Goal: Information Seeking & Learning: Learn about a topic

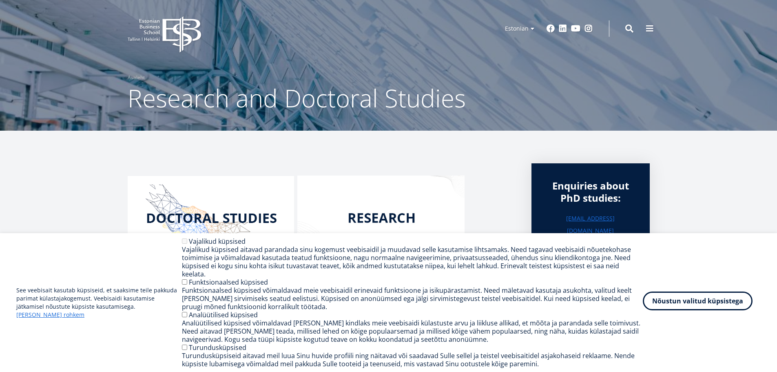
click at [717, 306] on button "Nõustun valitud küpsistega" at bounding box center [698, 300] width 110 height 19
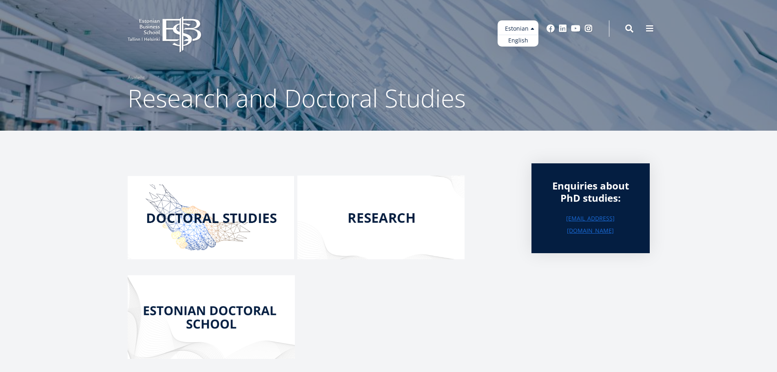
click at [518, 27] on ul "Estonian English" at bounding box center [518, 33] width 41 height 26
click at [515, 27] on ul "Estonian English" at bounding box center [518, 33] width 41 height 26
click at [719, 264] on article "Enquiries about PhD studies: doctoral@ebs.ee" at bounding box center [388, 293] width 777 height 325
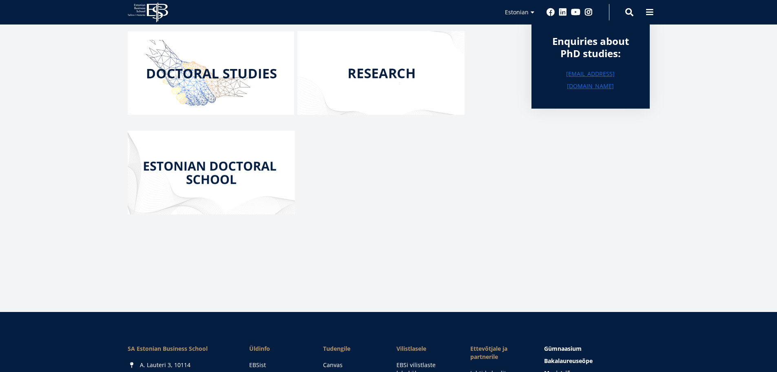
scroll to position [132, 0]
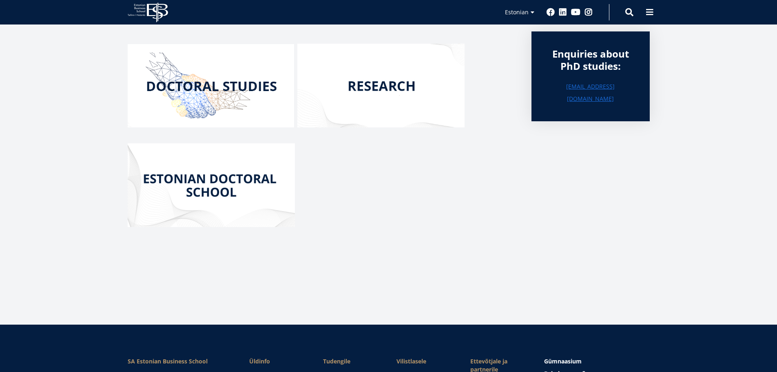
click at [207, 84] on img at bounding box center [211, 85] width 166 height 83
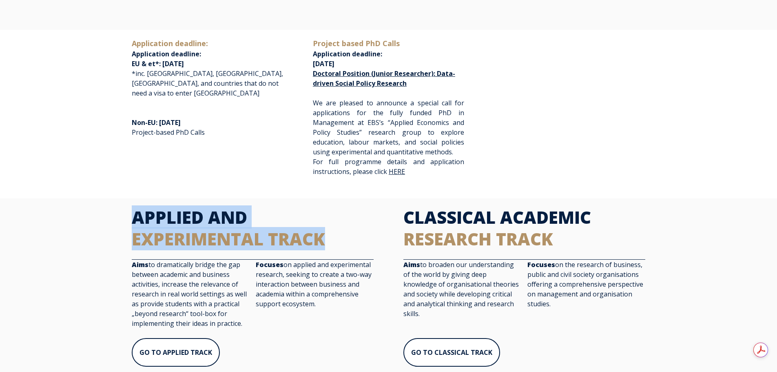
drag, startPoint x: 135, startPoint y: 217, endPoint x: 329, endPoint y: 230, distance: 194.6
click at [329, 230] on h2 "APPLIED AND EXPERIMENTAL TRACK" at bounding box center [253, 227] width 242 height 43
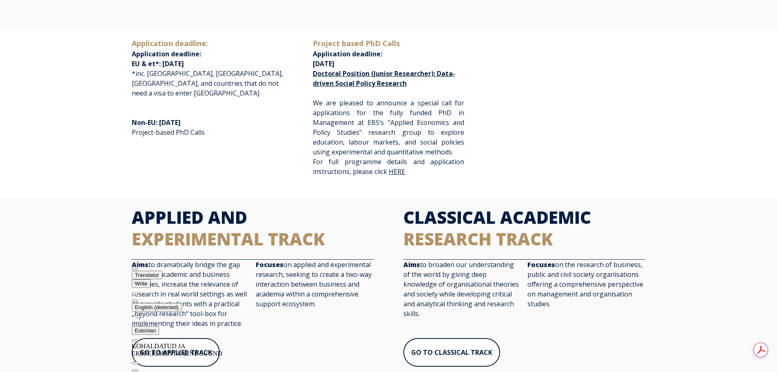
click at [31, 147] on div "Application deadline: Application deadline: EU & et*: August 1st, 2026 *inc. US…" at bounding box center [388, 114] width 777 height 168
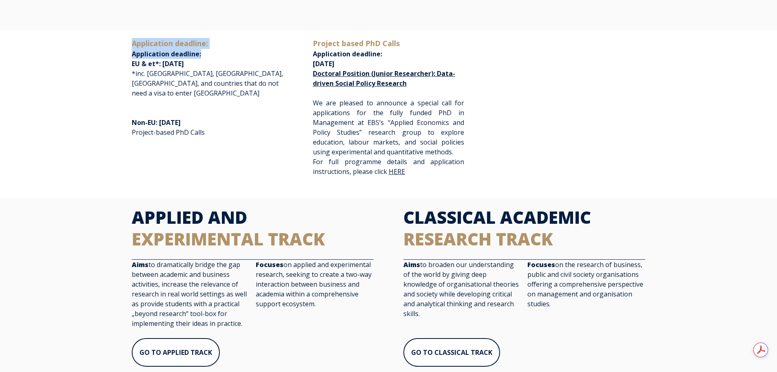
drag, startPoint x: 133, startPoint y: 44, endPoint x: 203, endPoint y: 50, distance: 70.8
click at [203, 50] on p "Application deadline: Application deadline: EU & et*: August 1st, 2026 *inc. US…" at bounding box center [207, 68] width 151 height 60
click at [200, 58] on div at bounding box center [200, 58] width 0 height 0
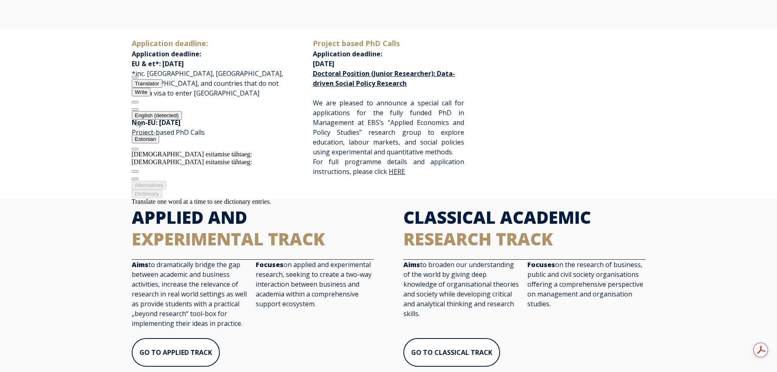
click at [40, 101] on div "Application deadline: Application deadline: EU & et*: August 1st, 2026 *inc. US…" at bounding box center [388, 114] width 777 height 168
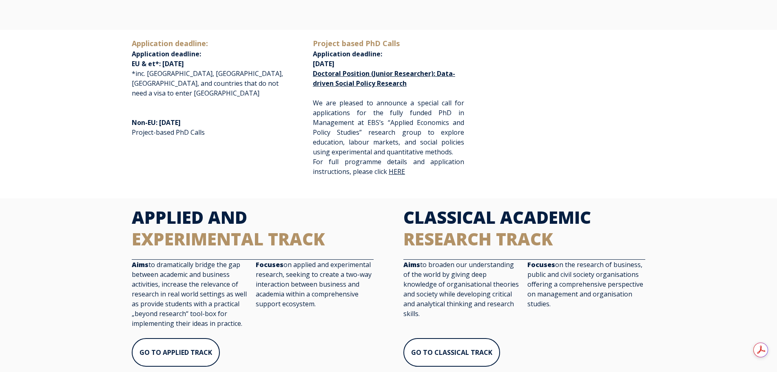
drag, startPoint x: 314, startPoint y: 42, endPoint x: 415, endPoint y: 83, distance: 108.8
click at [415, 83] on p "Project based PhD Calls Application deadline: November 1st, 2025 Doctoral Posit…" at bounding box center [388, 63] width 151 height 50
click at [408, 88] on div at bounding box center [408, 88] width 0 height 0
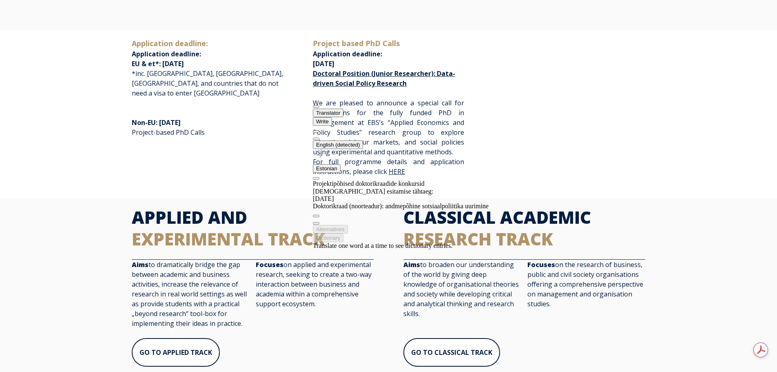
click at [319, 137] on button at bounding box center [316, 138] width 7 height 2
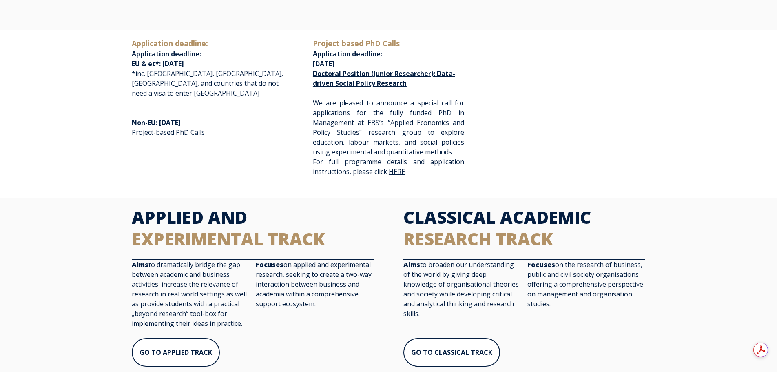
click at [641, 94] on div "Application deadline: Application deadline: EU & et*: August 1st, 2026 *inc. US…" at bounding box center [389, 112] width 530 height 148
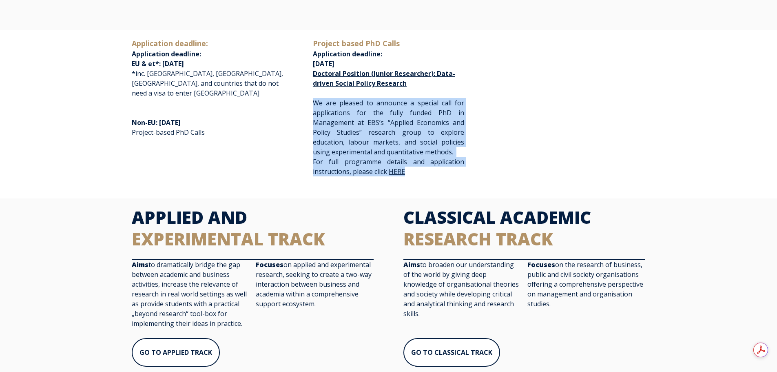
drag, startPoint x: 314, startPoint y: 102, endPoint x: 415, endPoint y: 173, distance: 123.3
click at [415, 173] on p "We are pleased to announce a special call for applications for the fully funded…" at bounding box center [388, 137] width 151 height 78
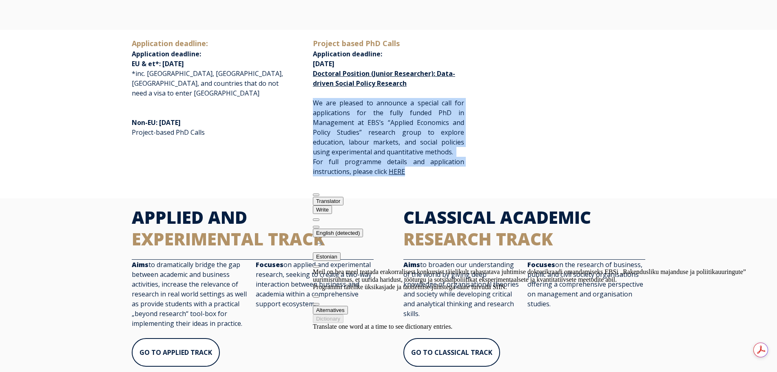
click at [319, 226] on button at bounding box center [316, 227] width 7 height 2
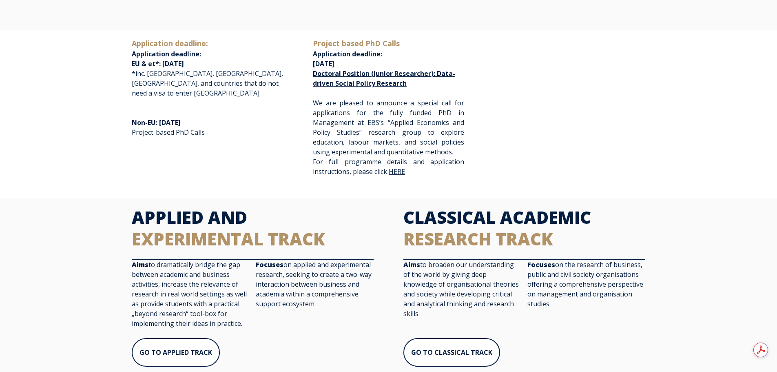
click at [699, 118] on div "Application deadline: Application deadline: EU & et*: August 1st, 2026 *inc. US…" at bounding box center [388, 114] width 777 height 168
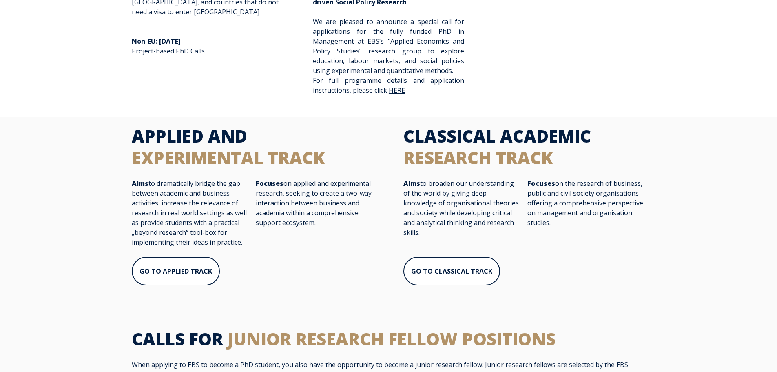
scroll to position [245, 0]
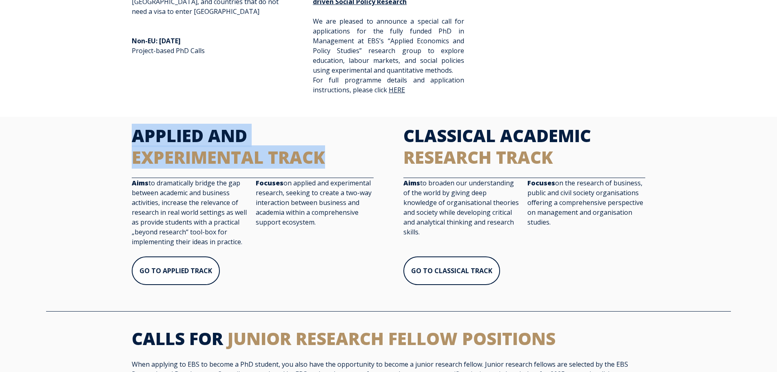
drag, startPoint x: 134, startPoint y: 134, endPoint x: 341, endPoint y: 159, distance: 209.1
click at [341, 159] on h2 "APPLIED AND EXPERIMENTAL TRACK" at bounding box center [253, 146] width 242 height 43
click at [325, 168] on div at bounding box center [325, 168] width 0 height 0
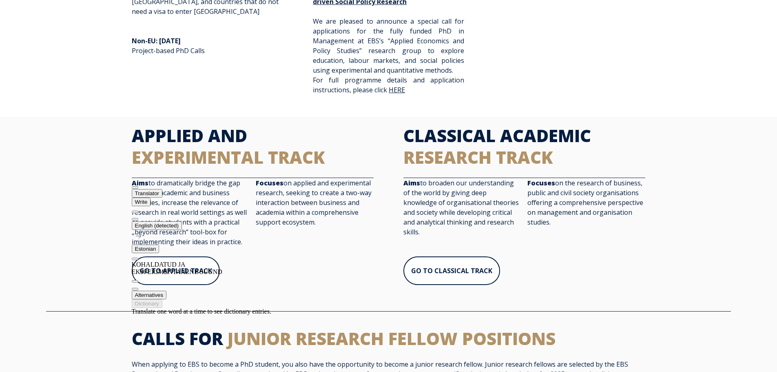
click at [69, 42] on div "Application deadline: Application deadline: EU & et*: August 1st, 2026 *inc. US…" at bounding box center [388, 32] width 777 height 168
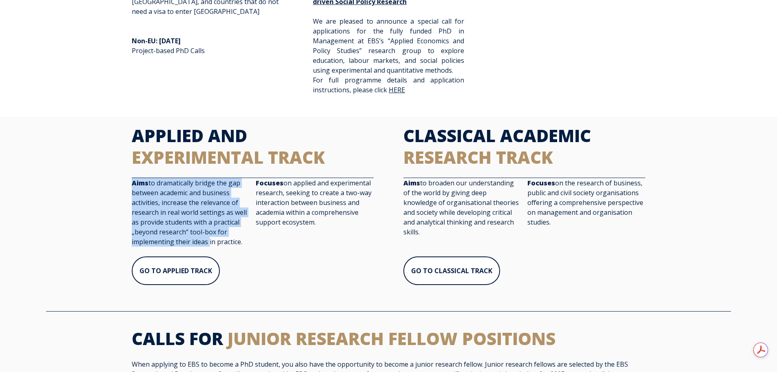
scroll to position [0, 0]
drag, startPoint x: 131, startPoint y: 181, endPoint x: 244, endPoint y: 242, distance: 128.1
click at [244, 242] on p "Aims to dramatically bridge the gap between academic and business activities, i…" at bounding box center [191, 212] width 118 height 69
click at [242, 246] on div at bounding box center [242, 246] width 0 height 0
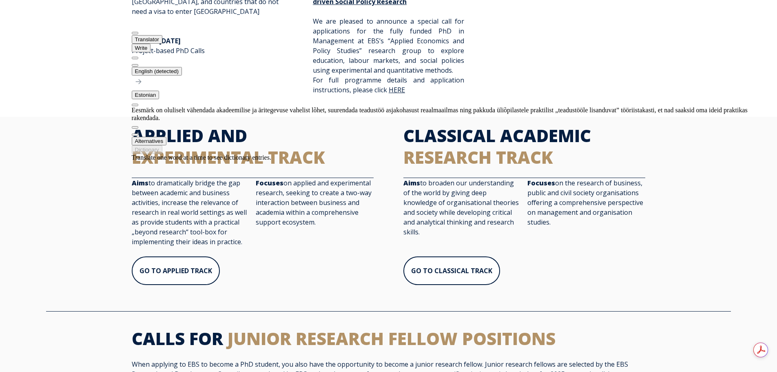
click at [735, 53] on div "Application deadline: Application deadline: EU & et*: August 1st, 2026 *inc. US…" at bounding box center [388, 32] width 777 height 168
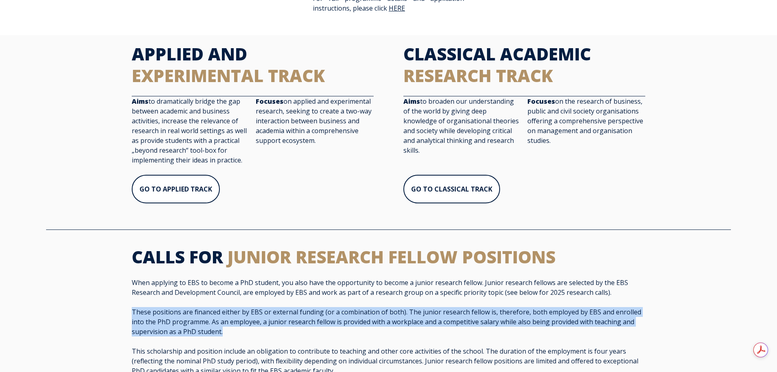
drag, startPoint x: 132, startPoint y: 312, endPoint x: 231, endPoint y: 332, distance: 101.7
click at [231, 332] on p "These positions are financed either by EBS or external funding (or a combinatio…" at bounding box center [389, 321] width 514 height 29
click at [221, 335] on div at bounding box center [221, 335] width 0 height 0
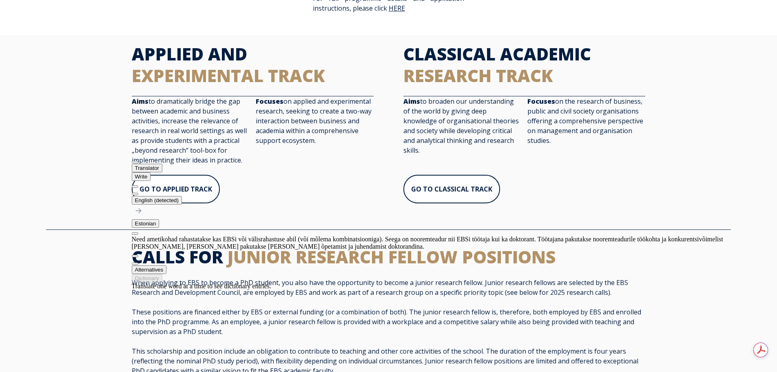
click at [70, 288] on div "CALLS FOR JUNIOR RESEARCH FELLOW POSITIONS When applying to EBS to become a PhD…" at bounding box center [388, 335] width 777 height 194
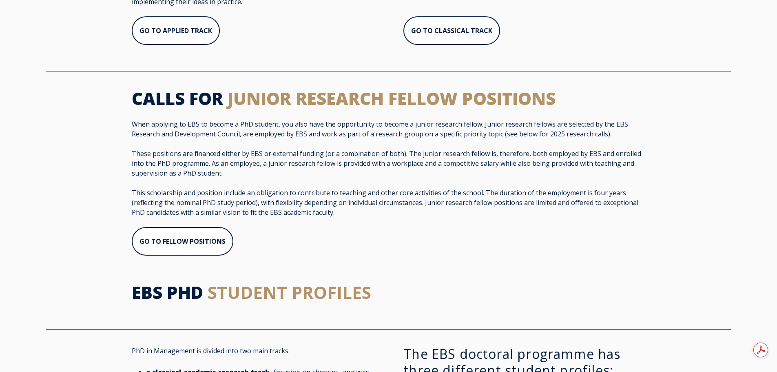
scroll to position [489, 0]
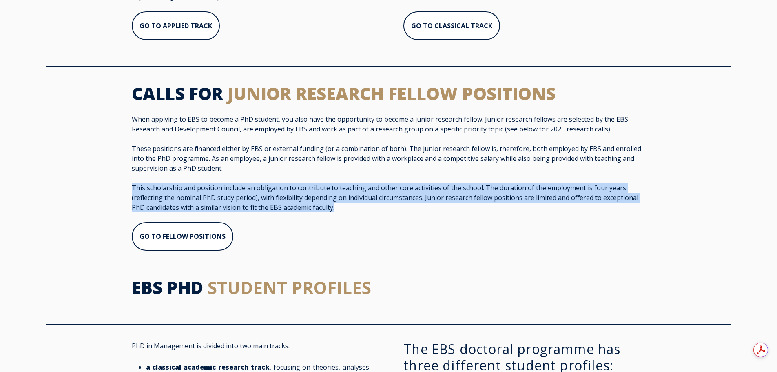
drag, startPoint x: 133, startPoint y: 188, endPoint x: 339, endPoint y: 206, distance: 207.1
click at [339, 206] on p "This scholarship and position include an obligation to contribute to teaching a…" at bounding box center [389, 197] width 514 height 29
click at [335, 211] on div at bounding box center [335, 211] width 0 height 0
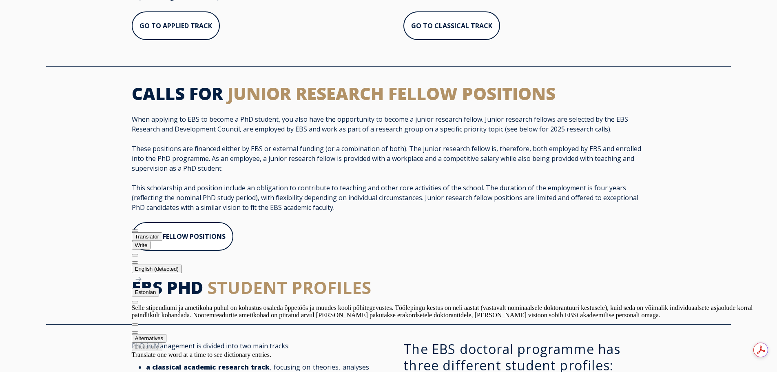
click at [60, 250] on div "CALLS FOR JUNIOR RESEARCH FELLOW POSITIONS When applying to EBS to become a PhD…" at bounding box center [388, 172] width 777 height 194
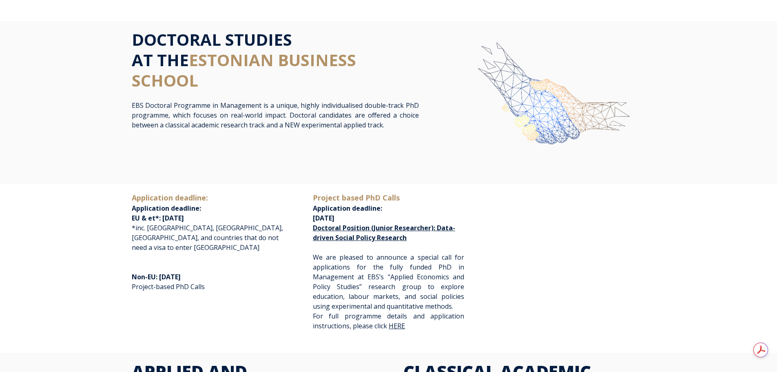
scroll to position [0, 0]
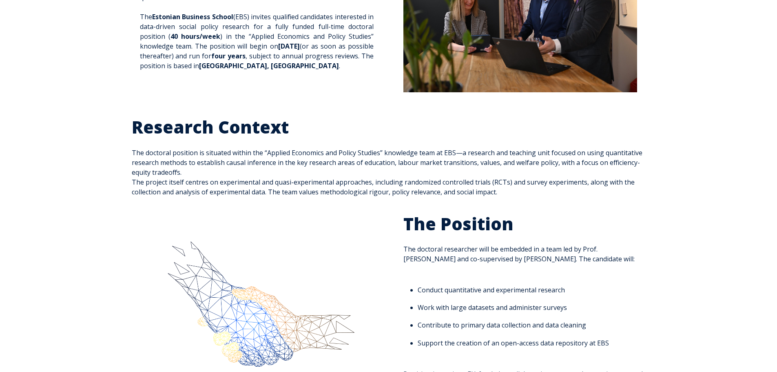
scroll to position [163, 0]
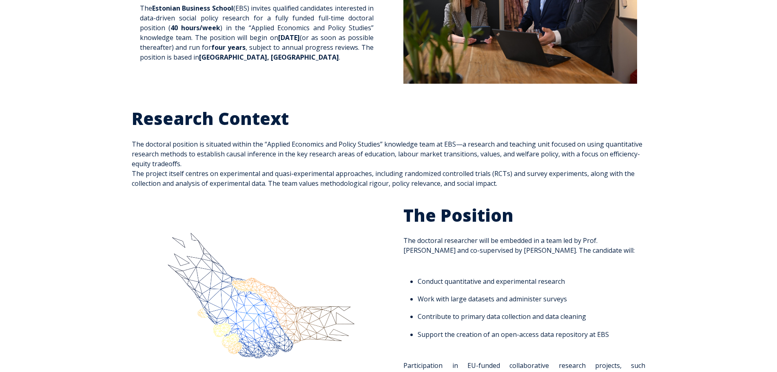
click at [66, 194] on div "Research Context The doctoral position is situated within the “Applied Economic…" at bounding box center [388, 148] width 777 height 97
drag, startPoint x: 498, startPoint y: 184, endPoint x: 269, endPoint y: 189, distance: 229.3
click at [269, 189] on div "Research Context The doctoral position is situated within the “Applied Economic…" at bounding box center [388, 148] width 777 height 97
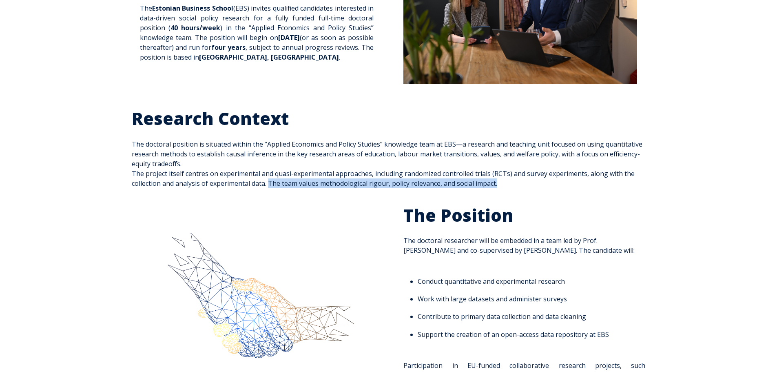
click at [269, 187] on div at bounding box center [269, 187] width 0 height 0
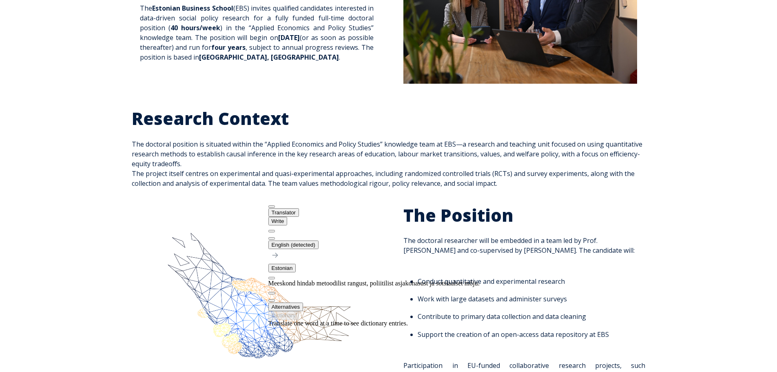
click at [117, 217] on div "The Position The doctoral researcher will be embedded in a team led by Prof. Dr…" at bounding box center [388, 311] width 777 height 231
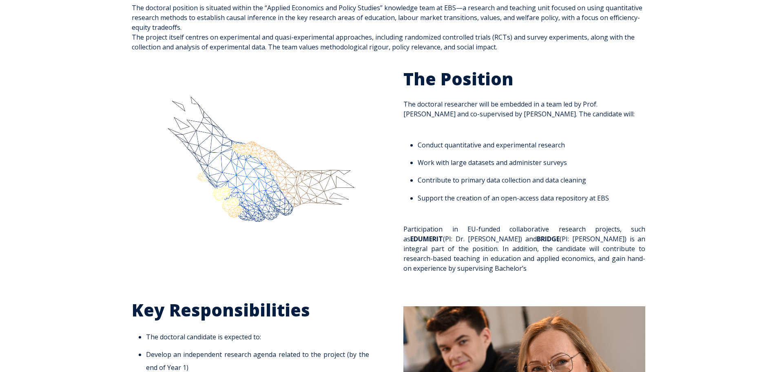
scroll to position [285, 0]
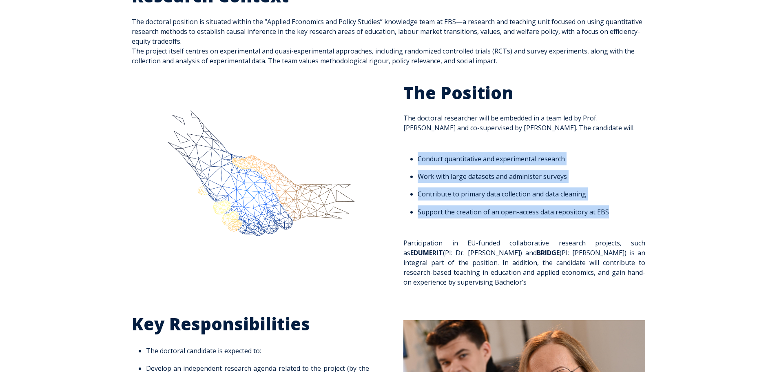
drag, startPoint x: 418, startPoint y: 159, endPoint x: 629, endPoint y: 216, distance: 218.4
click at [629, 216] on ul "Con duct quantitative and experimental research Work with large datasets and ad…" at bounding box center [524, 185] width 242 height 66
click at [606, 216] on div at bounding box center [606, 216] width 0 height 0
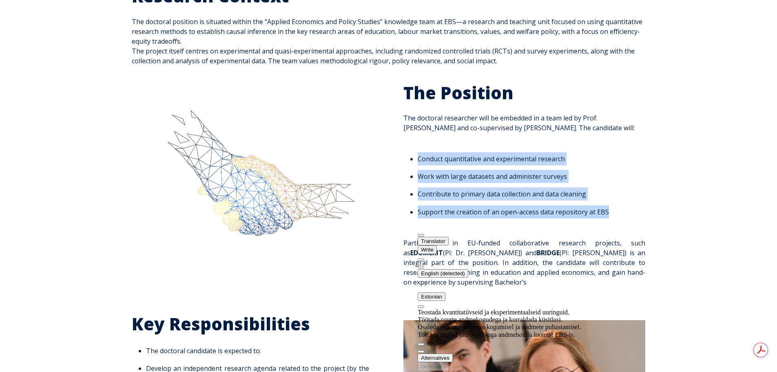
click at [589, 227] on span "The Position The doctoral researcher will be embedded in a team led by Prof. Dr…" at bounding box center [524, 184] width 242 height 205
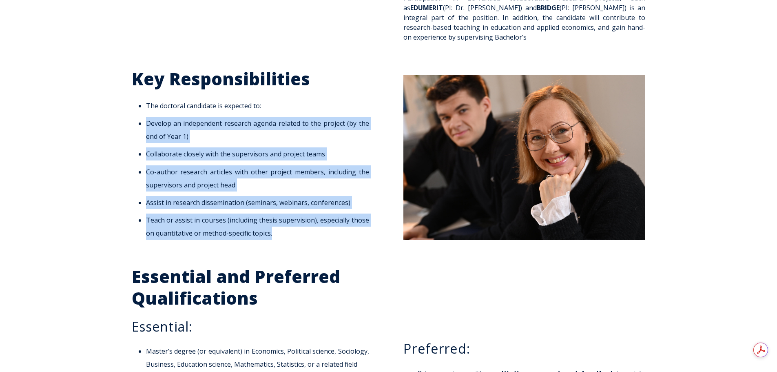
drag, startPoint x: 146, startPoint y: 123, endPoint x: 278, endPoint y: 232, distance: 172.1
click at [278, 232] on ul "The doctoral candidate is expected to: Develop an independent research agenda r…" at bounding box center [253, 169] width 242 height 140
click at [272, 237] on div at bounding box center [272, 237] width 0 height 0
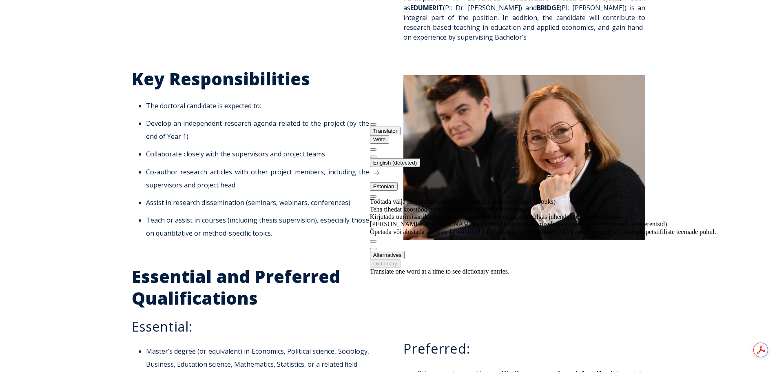
click at [88, 221] on div "Key Responsibilities The doctoral candidate is expected to: Develop an independ…" at bounding box center [388, 158] width 777 height 197
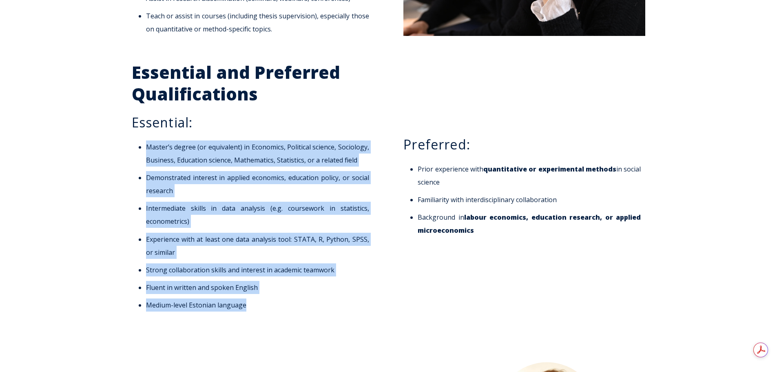
drag, startPoint x: 146, startPoint y: 146, endPoint x: 254, endPoint y: 305, distance: 192.2
click at [254, 305] on ul "Master’s degree (or equivalent) in Economics, Political science, Sociology, Bus…" at bounding box center [253, 225] width 242 height 171
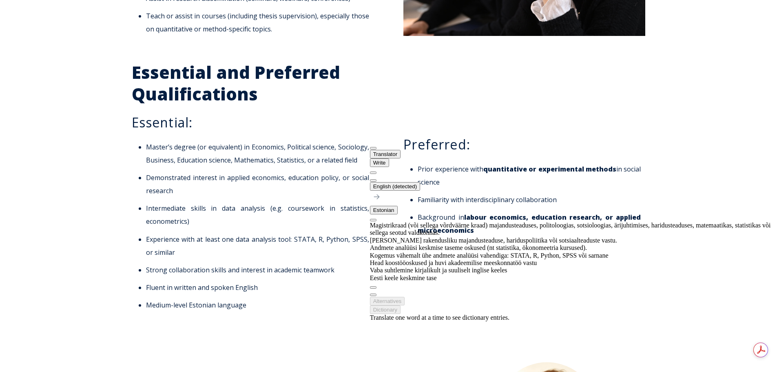
click at [731, 206] on div "Essential and Preferred Qualifications Essential: Master’s degree (or equivalen…" at bounding box center [388, 191] width 777 height 276
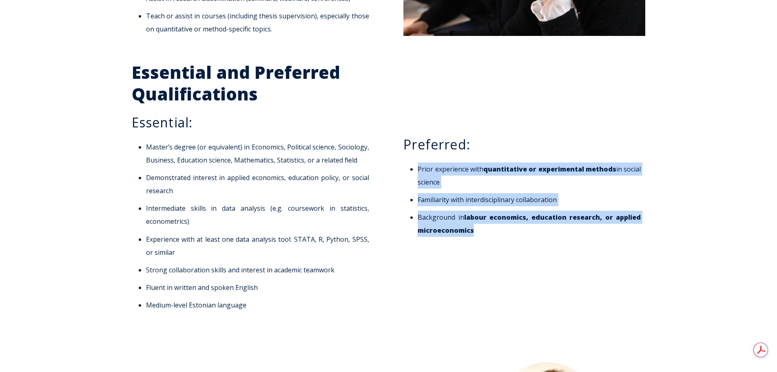
drag, startPoint x: 419, startPoint y: 169, endPoint x: 487, endPoint y: 234, distance: 94.0
click at [487, 234] on ul "Prior experience with quantitative or experimental methods in social science Fa…" at bounding box center [524, 199] width 242 height 74
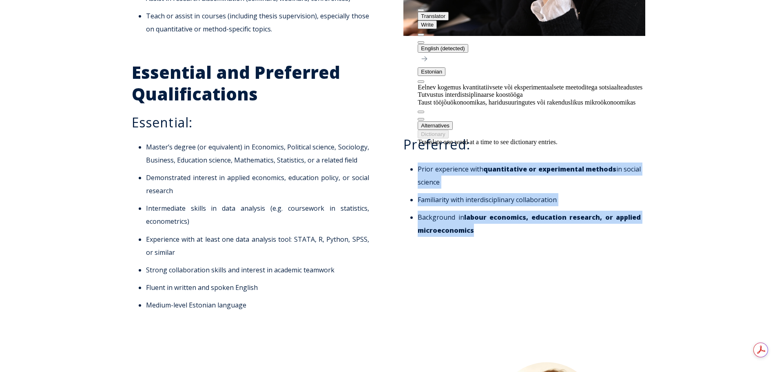
click at [424, 41] on button at bounding box center [421, 42] width 7 height 2
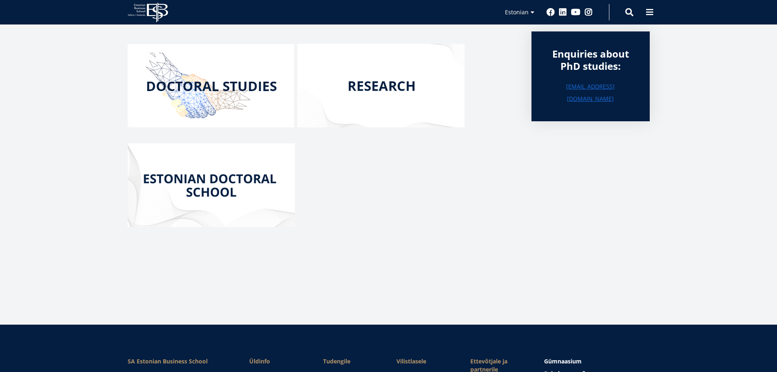
click at [151, 11] on icon "EBS Logo Created with Sketch." at bounding box center [148, 12] width 40 height 20
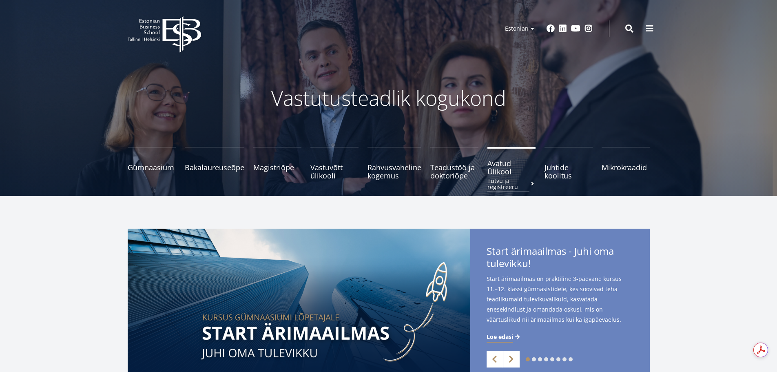
click at [498, 168] on span "Avatud Ülikool Tutvu ja registreeru" at bounding box center [511, 167] width 48 height 16
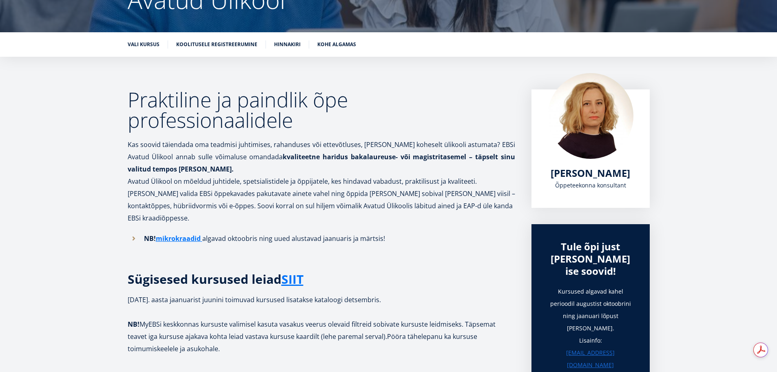
scroll to position [122, 0]
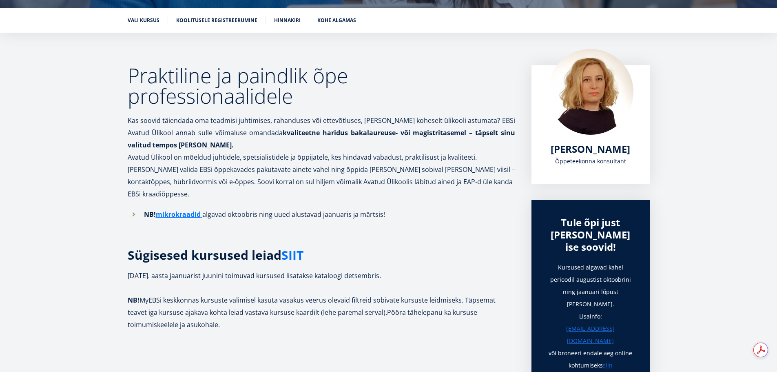
click at [292, 249] on link "SIIT" at bounding box center [292, 255] width 22 height 12
click at [173, 208] on link "ikrokraadid" at bounding box center [181, 214] width 38 height 12
